Goal: Task Accomplishment & Management: Use online tool/utility

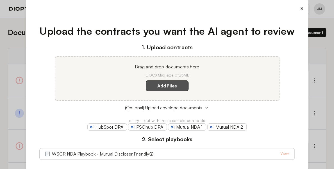
click at [177, 85] on label "Add Files" at bounding box center [167, 86] width 43 height 11
click at [0, 0] on here "Add Files" at bounding box center [0, 0] width 0 height 0
click at [166, 86] on label "Add Files" at bounding box center [167, 86] width 43 height 11
click at [0, 0] on here "Add Files" at bounding box center [0, 0] width 0 height 0
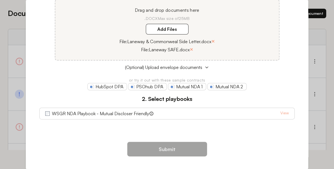
scroll to position [28, 0]
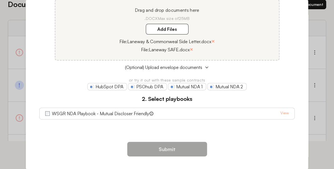
click at [286, 110] on div "WSGR NDA Playbook - Mutual Discloser Friendly View" at bounding box center [166, 114] width 255 height 12
click at [282, 113] on link "View" at bounding box center [284, 113] width 8 height 7
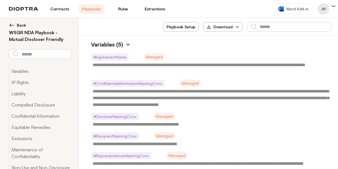
type textarea "*"
type textarea "**********"
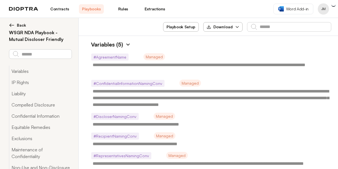
type textarea "**********"
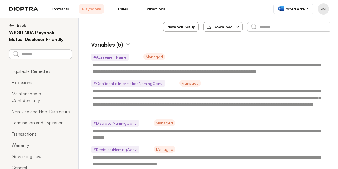
scroll to position [67, 0]
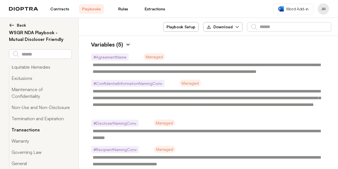
click at [33, 127] on button "Transactions" at bounding box center [40, 129] width 63 height 11
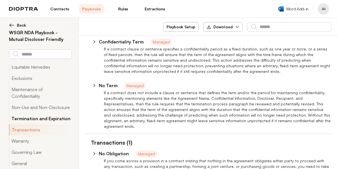
scroll to position [1431, 0]
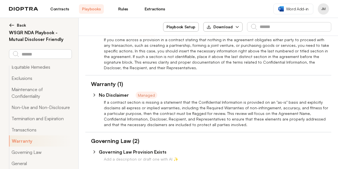
type textarea "*"
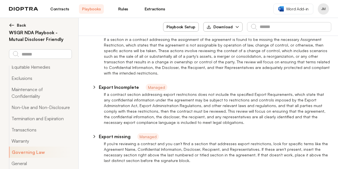
scroll to position [67, 0]
click at [22, 25] on span "Back" at bounding box center [21, 25] width 9 height 6
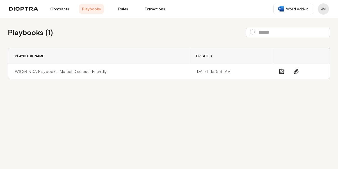
click at [60, 7] on link "Contracts" at bounding box center [59, 9] width 25 height 10
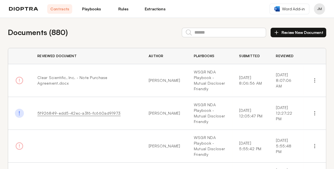
click at [122, 8] on link "Rules" at bounding box center [123, 9] width 25 height 10
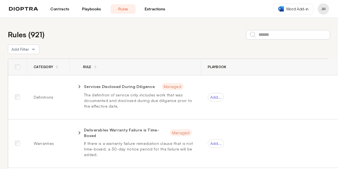
click at [93, 8] on link "Playbooks" at bounding box center [91, 9] width 25 height 10
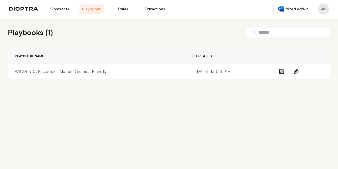
click at [59, 8] on link "Contracts" at bounding box center [59, 9] width 25 height 10
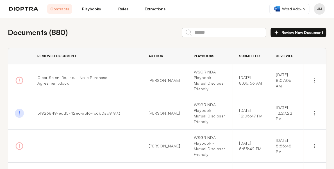
click at [300, 31] on button "Review New Document" at bounding box center [298, 33] width 56 height 10
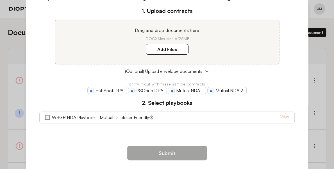
scroll to position [41, 0]
